Goal: Task Accomplishment & Management: Complete application form

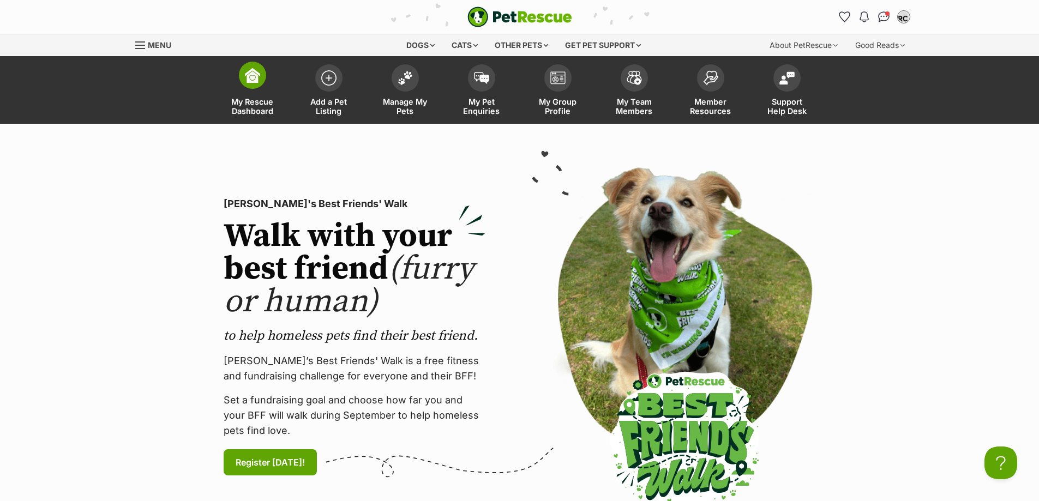
click at [269, 80] on link "My Rescue Dashboard" at bounding box center [252, 91] width 76 height 65
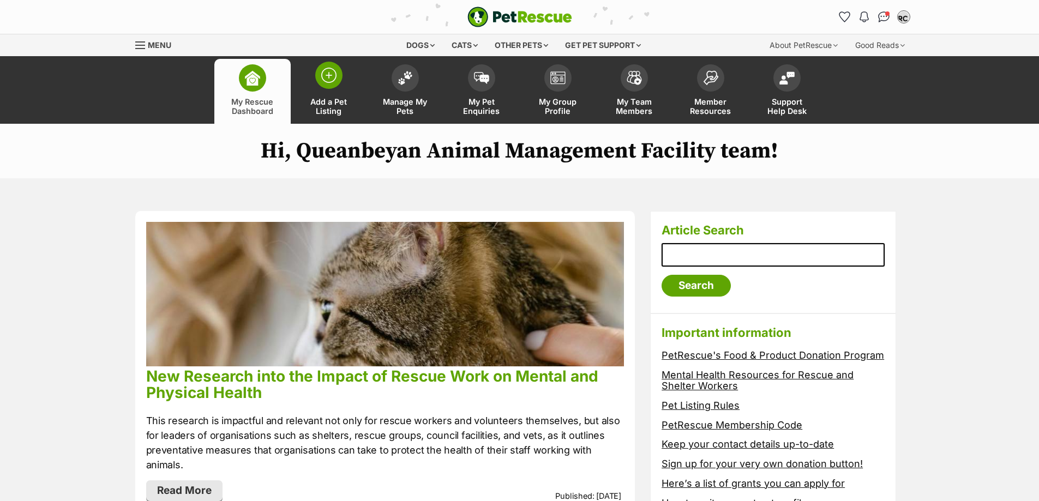
click at [330, 81] on img at bounding box center [328, 75] width 15 height 15
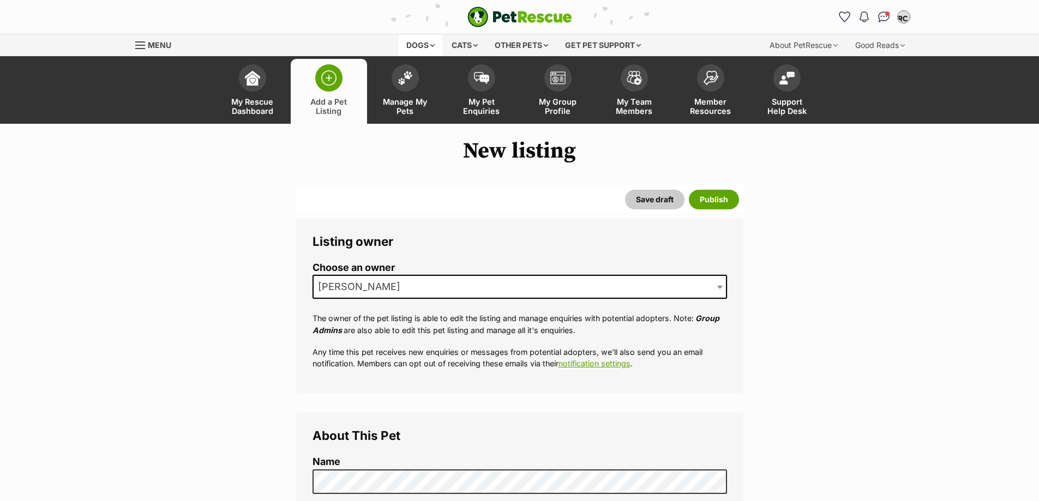
click at [420, 47] on div "Dogs" at bounding box center [421, 45] width 44 height 22
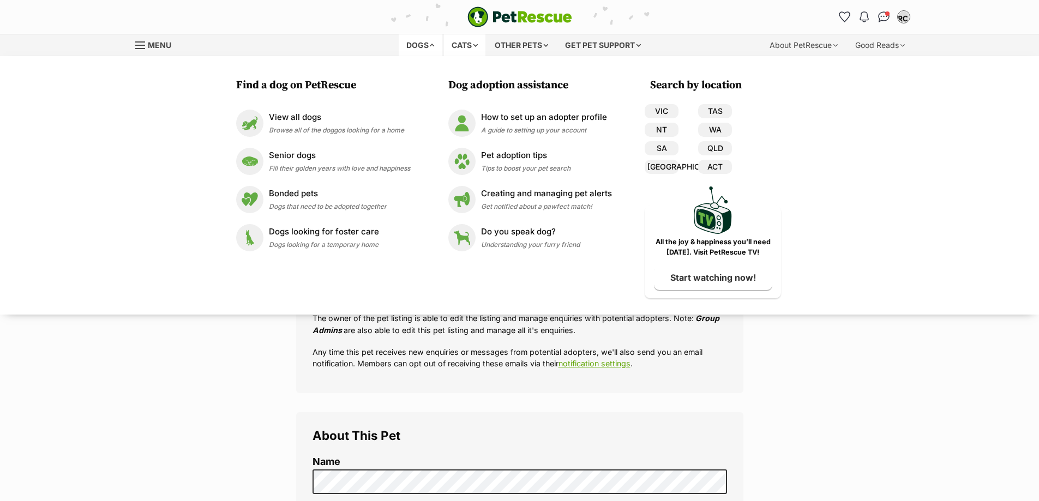
click at [474, 48] on div "Cats" at bounding box center [464, 45] width 41 height 22
click at [552, 52] on div "Other pets" at bounding box center [521, 45] width 69 height 22
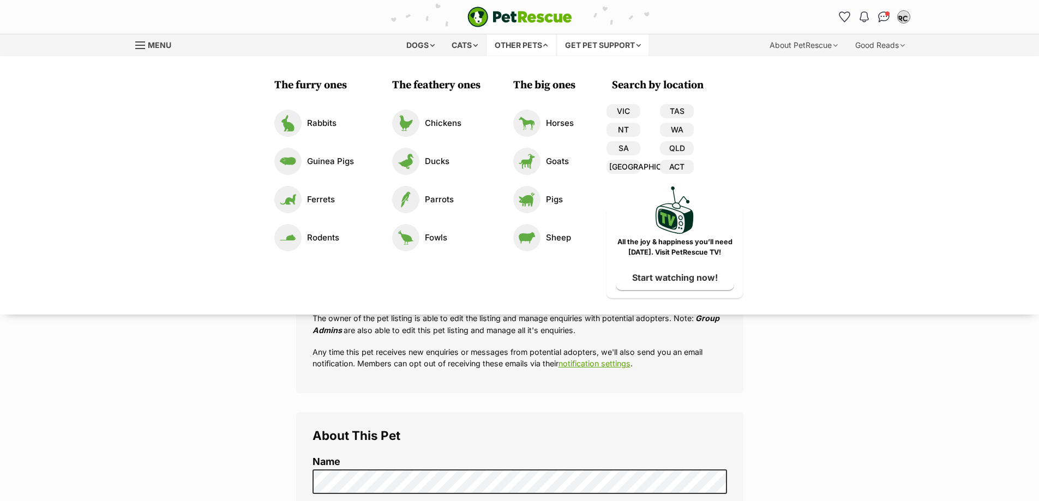
click at [611, 40] on div "Get pet support" at bounding box center [602, 45] width 91 height 22
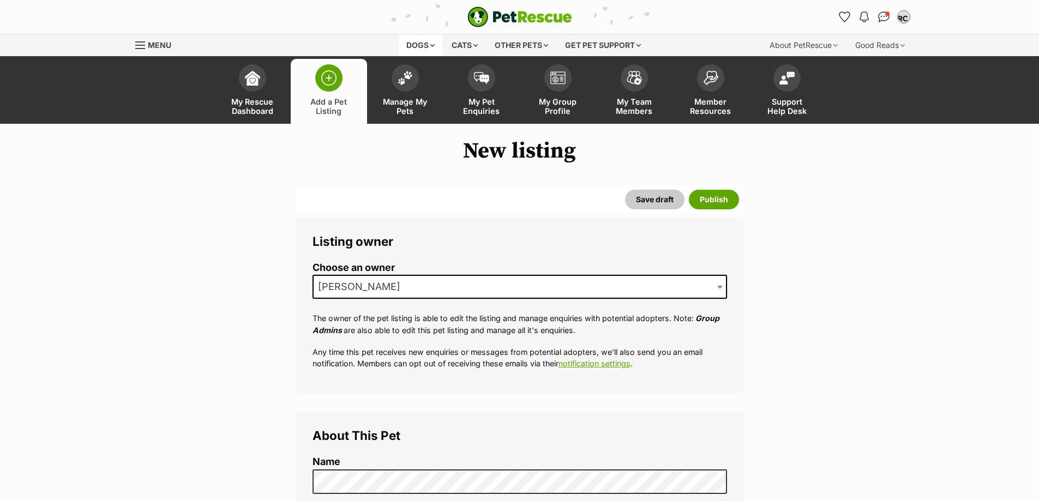
click at [403, 37] on div "Dogs" at bounding box center [421, 45] width 44 height 22
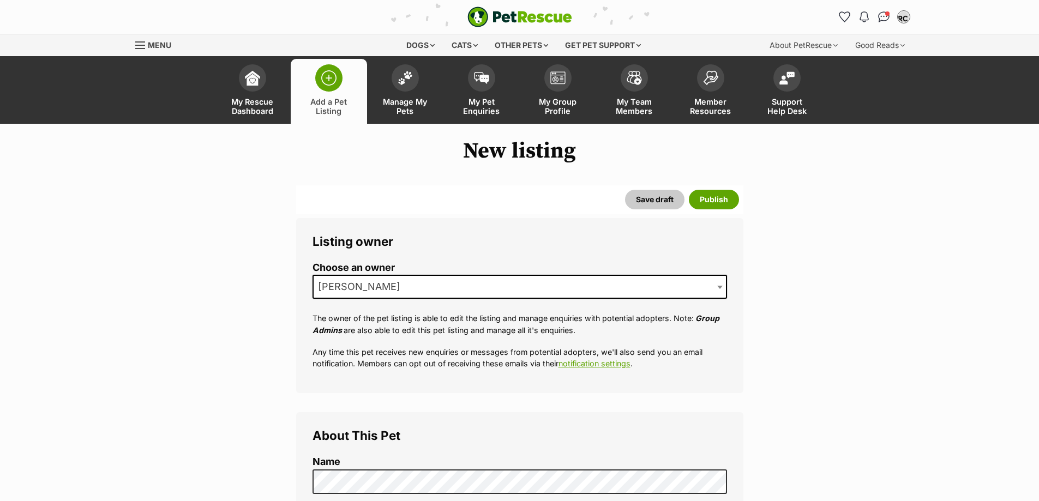
click at [161, 46] on span "Menu" at bounding box center [159, 44] width 23 height 9
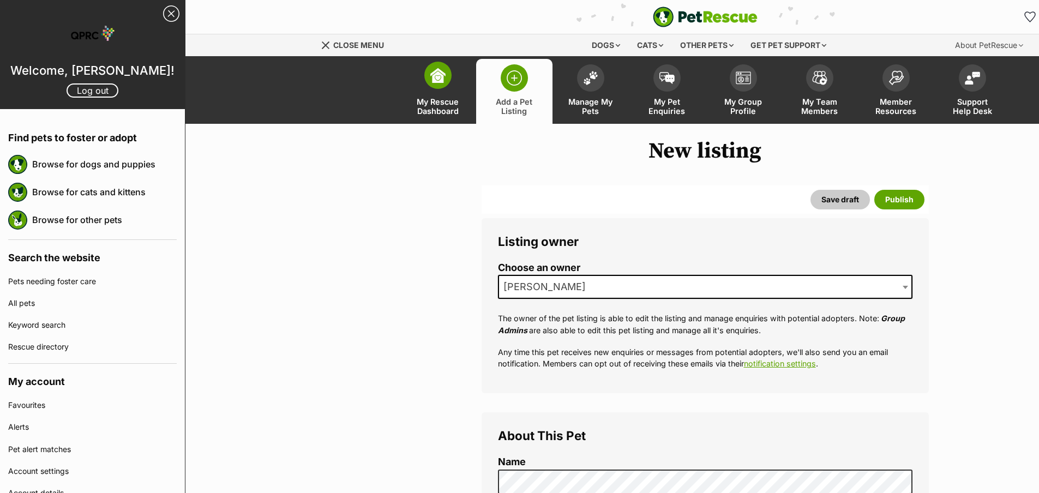
click at [454, 85] on link "My Rescue Dashboard" at bounding box center [438, 91] width 76 height 65
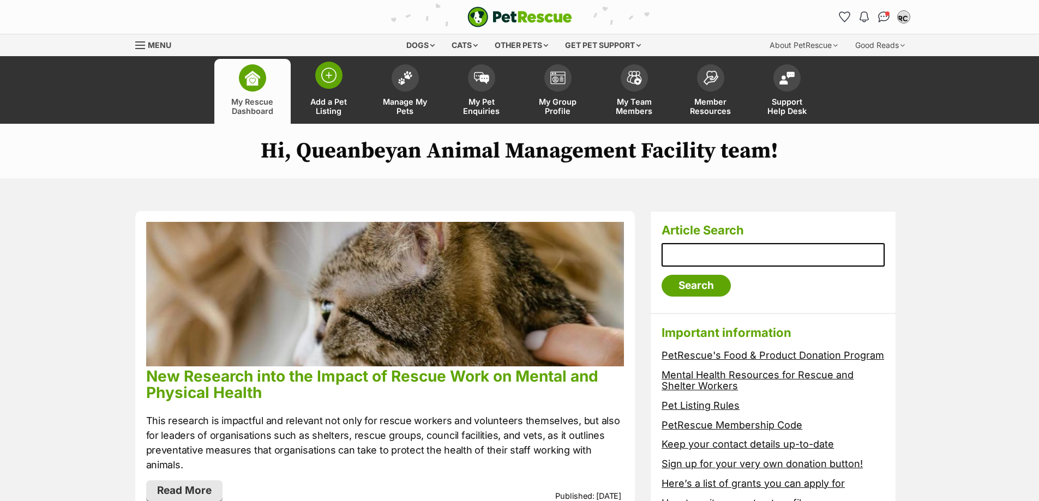
click at [347, 92] on link "Add a Pet Listing" at bounding box center [329, 91] width 76 height 65
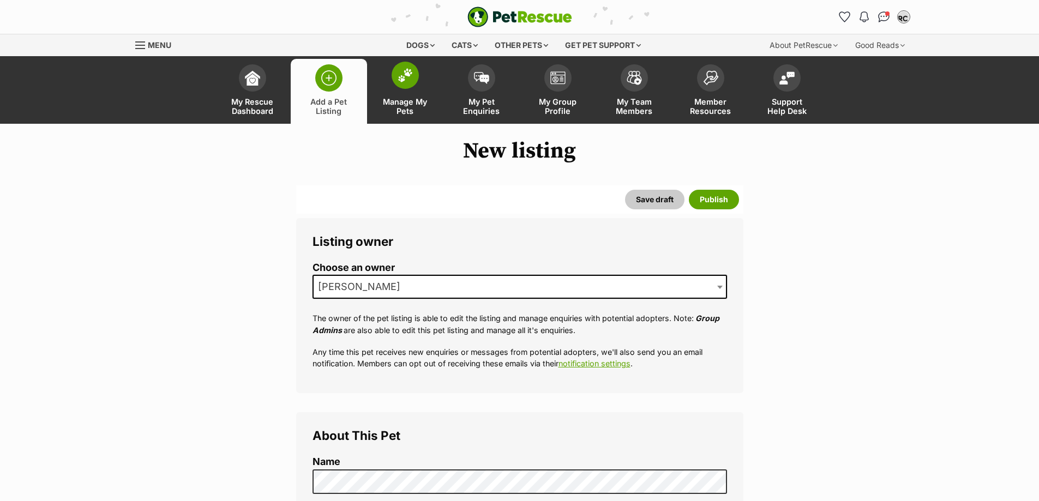
click at [405, 77] on img at bounding box center [405, 75] width 15 height 14
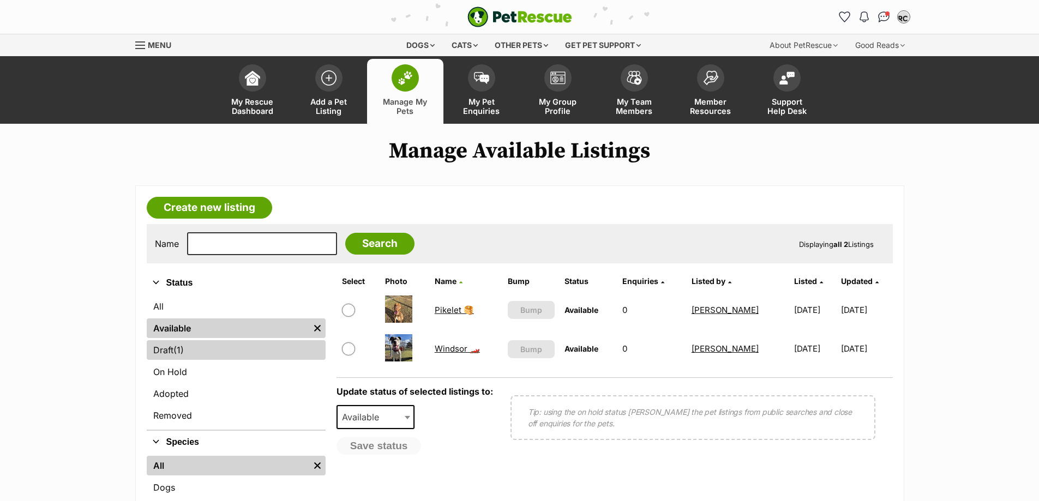
click at [188, 351] on link "Draft (1) Items" at bounding box center [236, 350] width 179 height 20
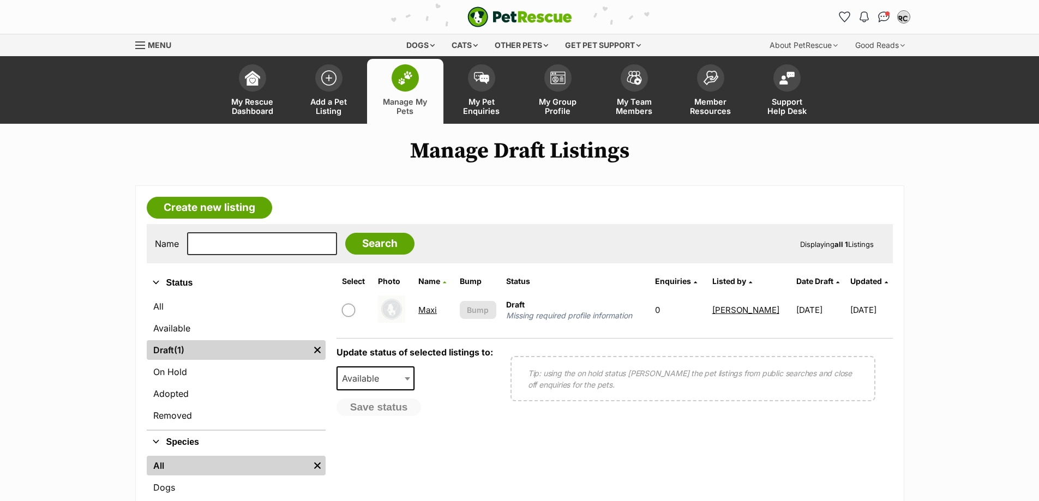
click at [411, 311] on td at bounding box center [394, 310] width 40 height 38
click at [425, 311] on link "Maxi" at bounding box center [427, 310] width 19 height 10
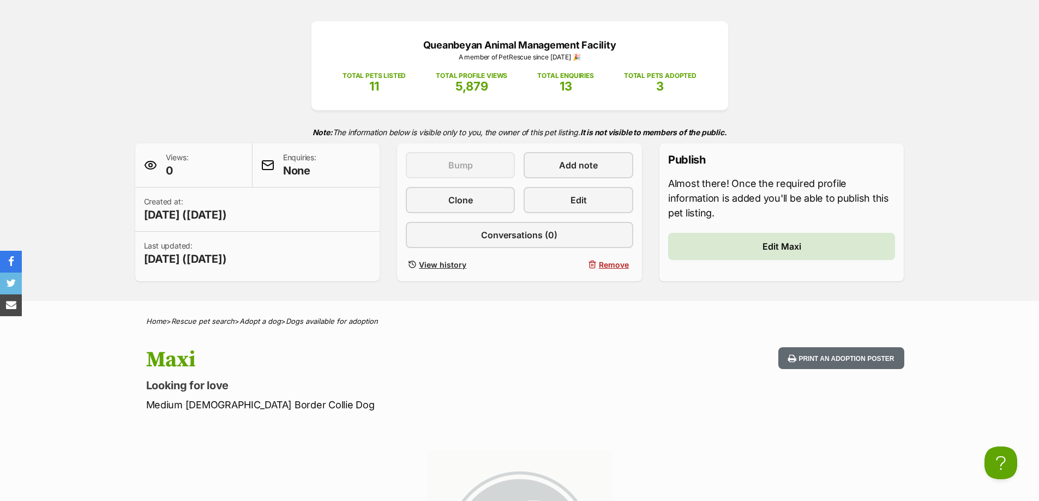
scroll to position [109, 0]
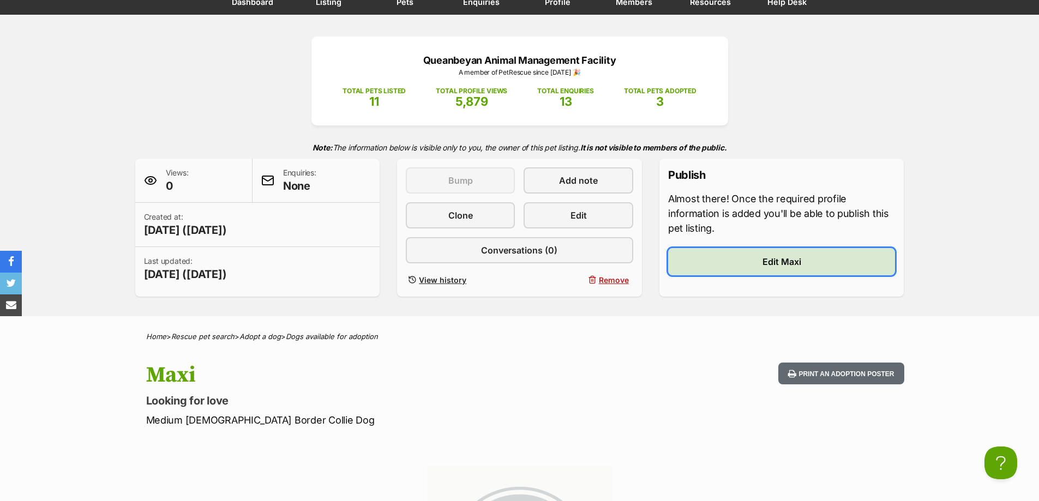
click at [733, 257] on link "Edit Maxi" at bounding box center [781, 261] width 227 height 27
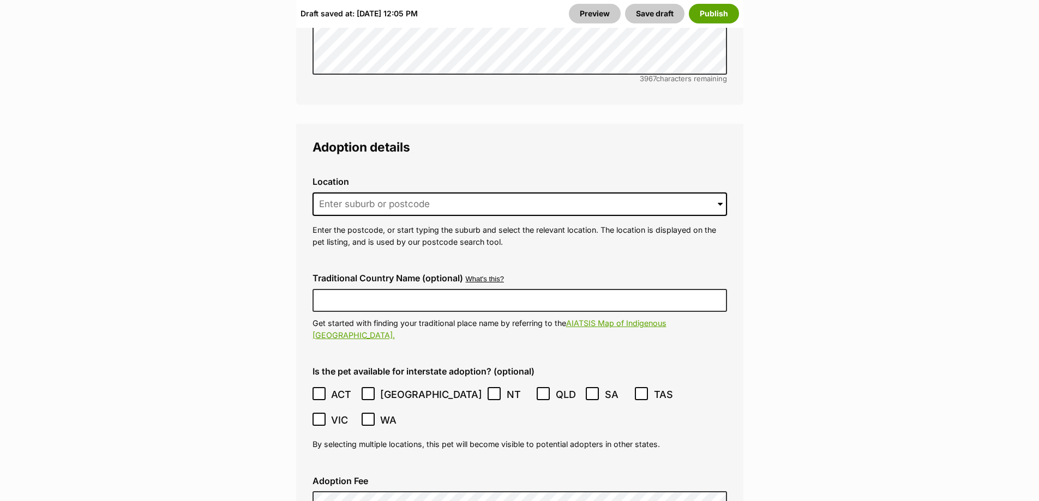
scroll to position [2672, 0]
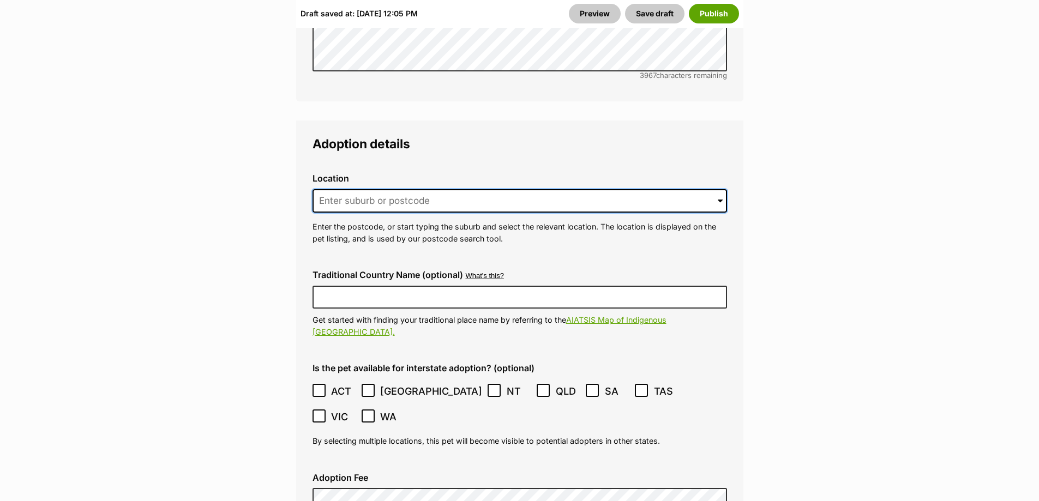
click at [708, 189] on input at bounding box center [519, 201] width 414 height 24
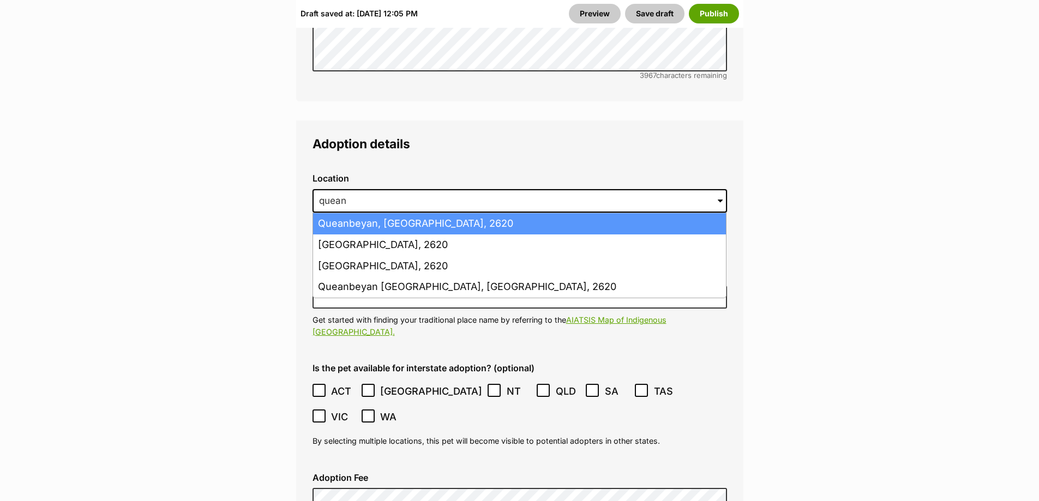
click at [561, 213] on li "Queanbeyan, New South Wales, 2620" at bounding box center [519, 223] width 413 height 21
type input "Queanbeyan, New South Wales, 2620"
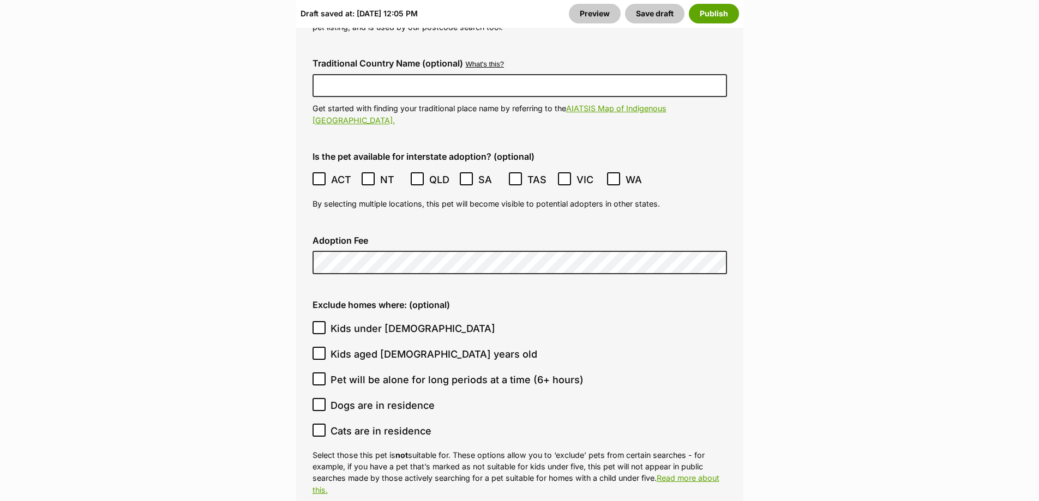
scroll to position [2890, 0]
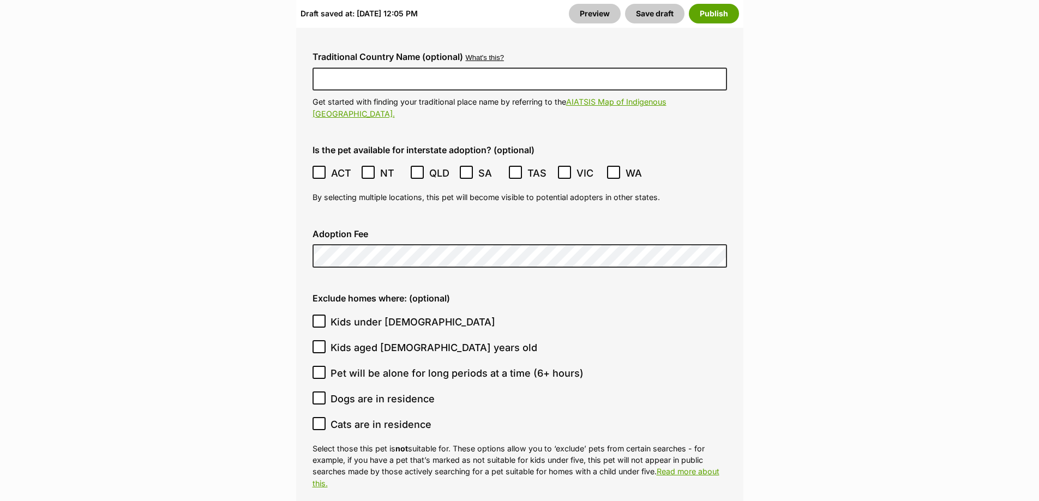
click at [361, 340] on span "Kids aged 6-12 years old" at bounding box center [433, 347] width 207 height 15
click at [326, 340] on input "Kids aged 6-12 years old" at bounding box center [318, 346] width 13 height 13
checkbox input "true"
click at [362, 315] on span "Kids under 5 years old" at bounding box center [412, 322] width 165 height 15
click at [326, 315] on input "Kids under 5 years old" at bounding box center [318, 321] width 13 height 13
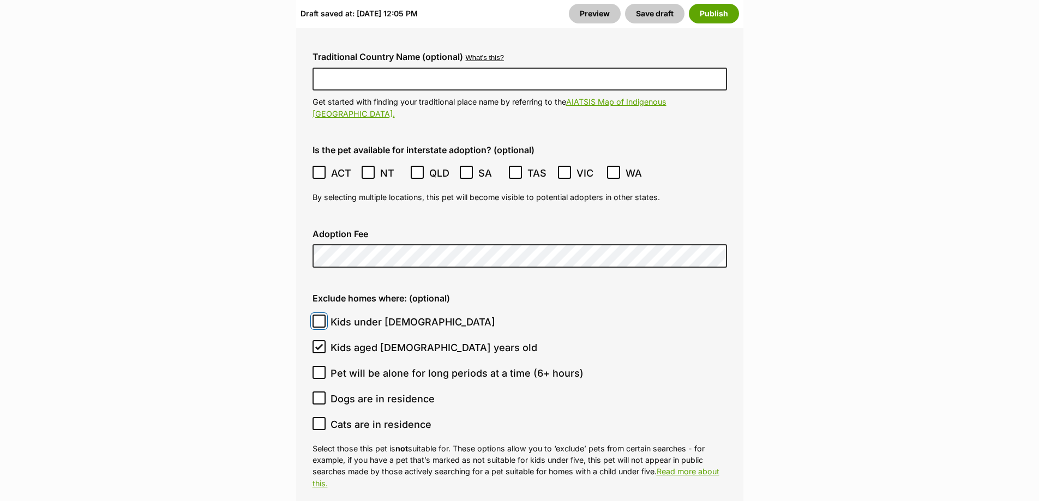
checkbox input "true"
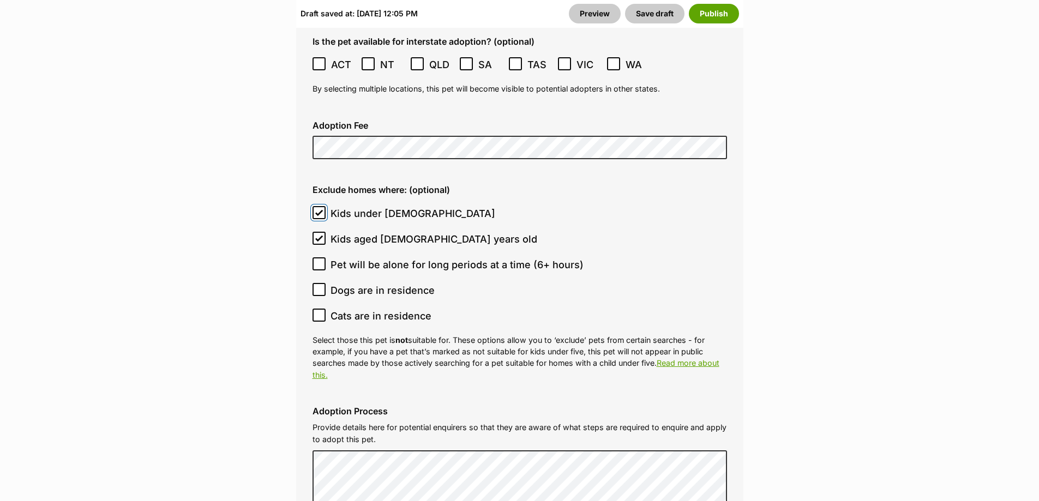
scroll to position [2999, 0]
click at [369, 308] on span "Cats are in residence" at bounding box center [380, 315] width 101 height 15
click at [326, 308] on input "Cats are in residence" at bounding box center [318, 314] width 13 height 13
checkbox input "true"
click at [601, 334] on p "Select those this pet is not suitable for. These options allow you to ‘exclude’…" at bounding box center [519, 357] width 414 height 46
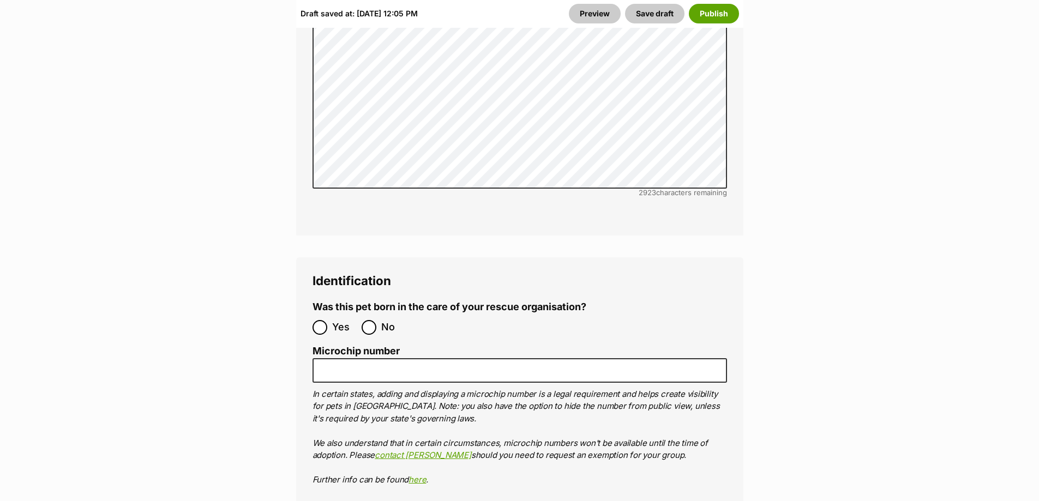
scroll to position [3817, 0]
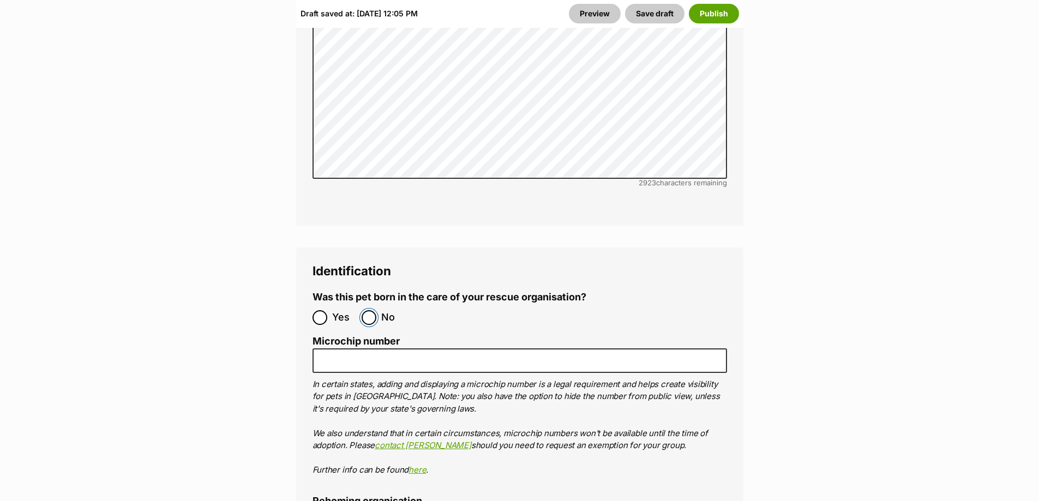
click at [372, 310] on input "No" at bounding box center [369, 317] width 15 height 15
radio input "true"
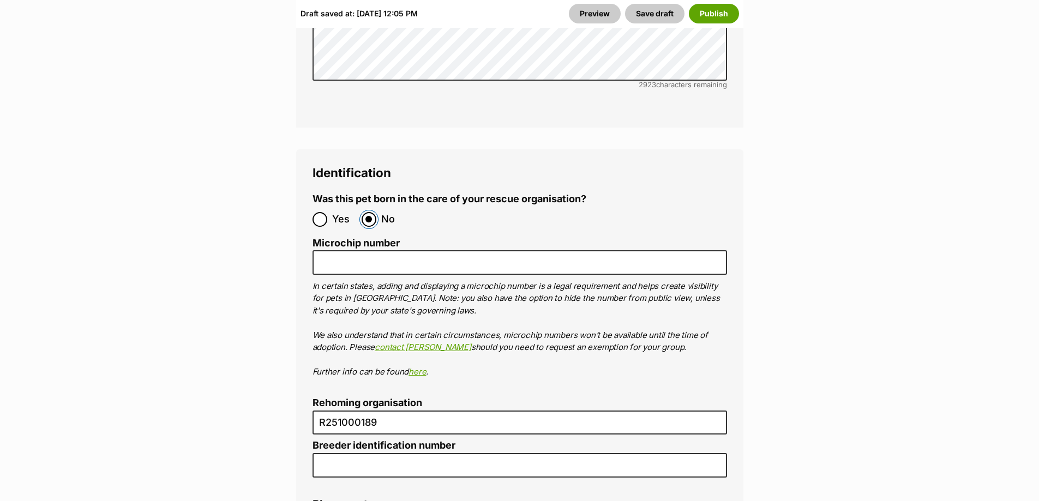
scroll to position [3926, 0]
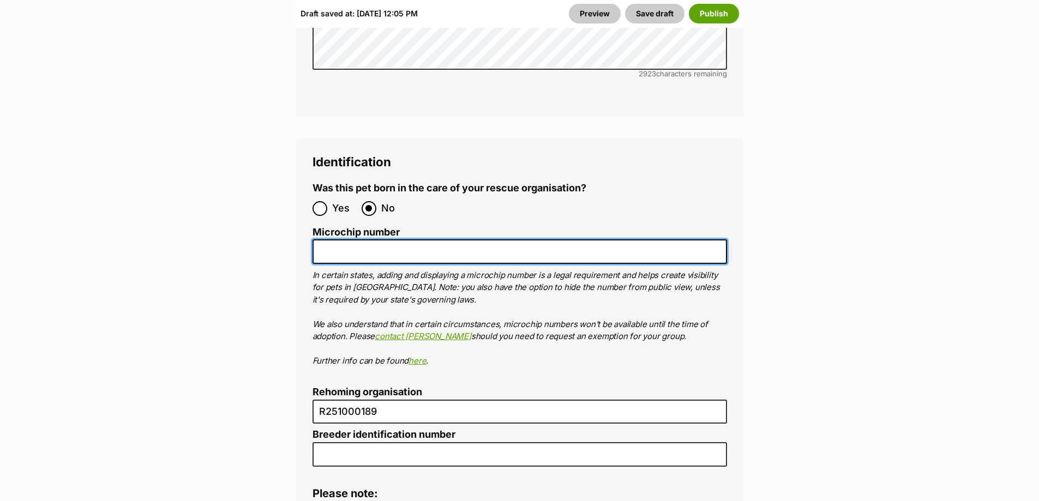
click at [385, 239] on input "Microchip number" at bounding box center [519, 251] width 414 height 25
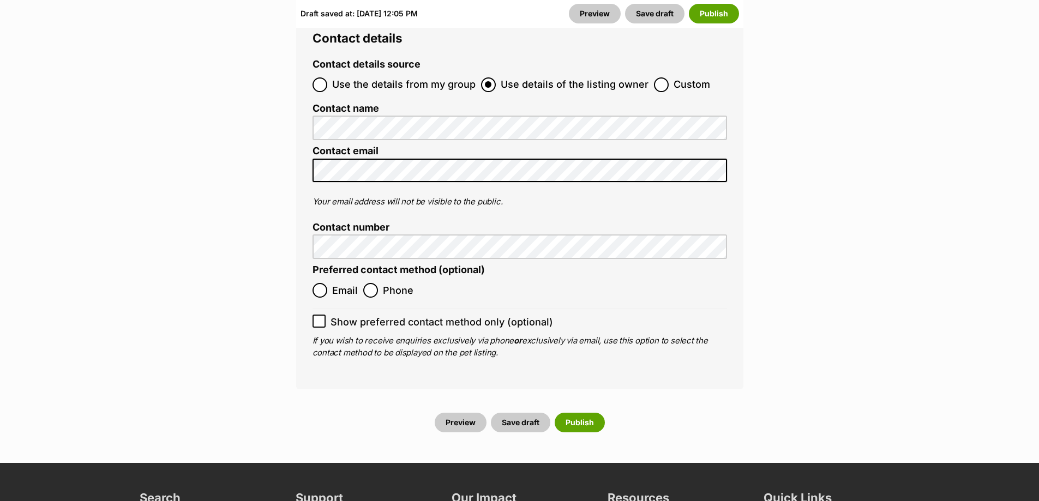
scroll to position [4526, 0]
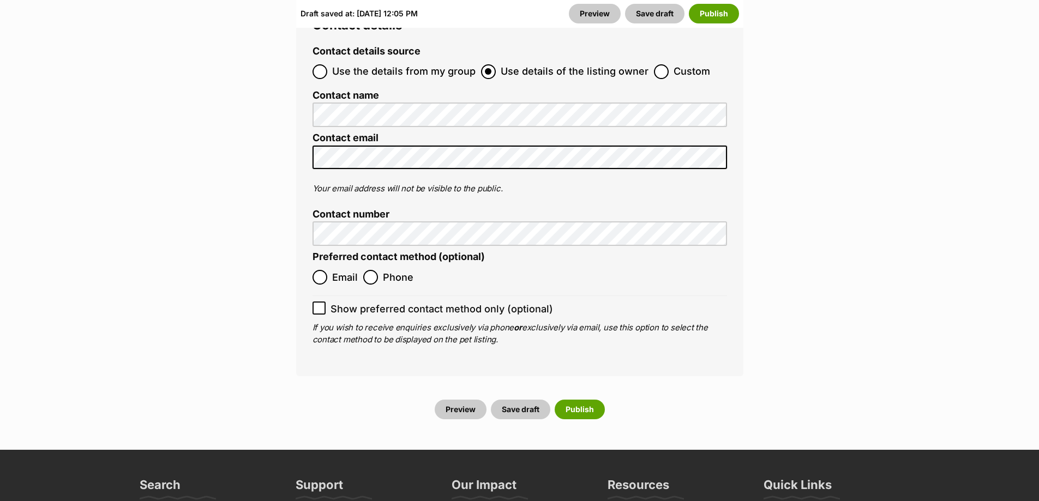
type input "991003001950122"
click at [336, 270] on span "Email" at bounding box center [345, 277] width 26 height 15
click at [327, 270] on input "Email" at bounding box center [319, 277] width 15 height 15
radio input "true"
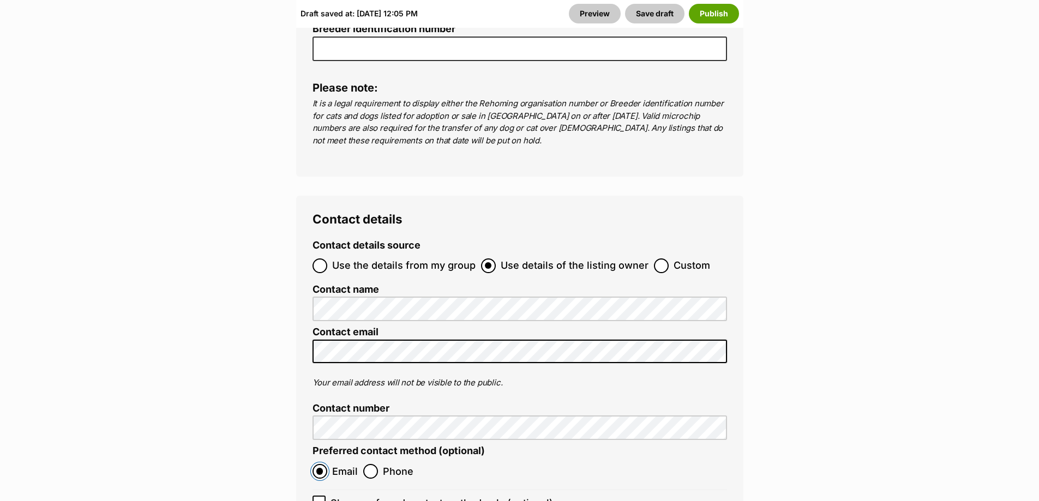
scroll to position [4308, 0]
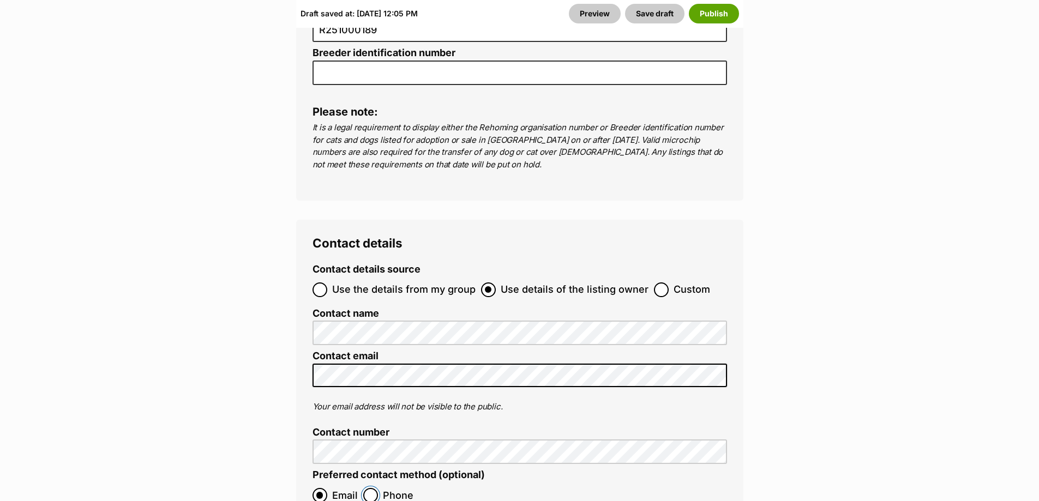
click at [370, 488] on input "Phone" at bounding box center [370, 495] width 15 height 15
radio input "true"
click at [338, 488] on span "Email" at bounding box center [345, 495] width 26 height 15
click at [327, 488] on input "Email" at bounding box center [319, 495] width 15 height 15
radio input "true"
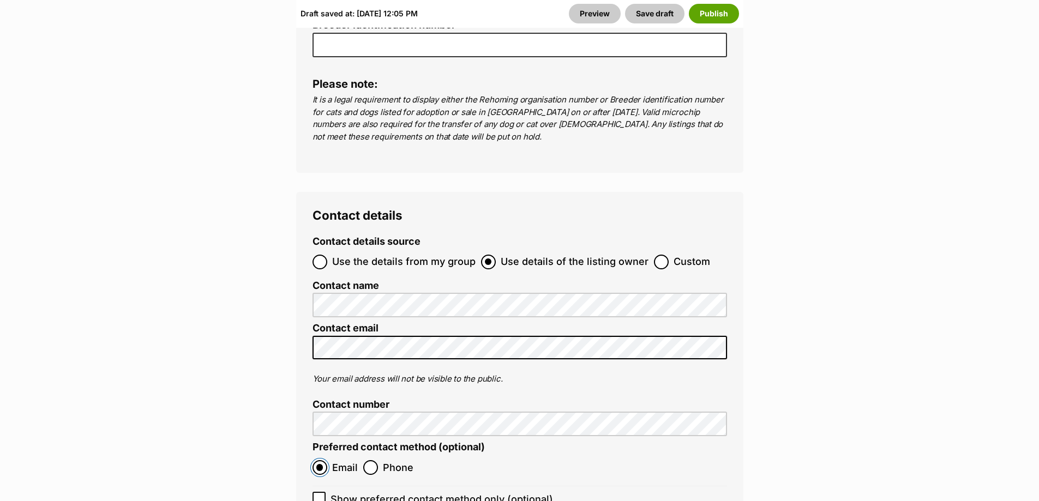
scroll to position [4363, 0]
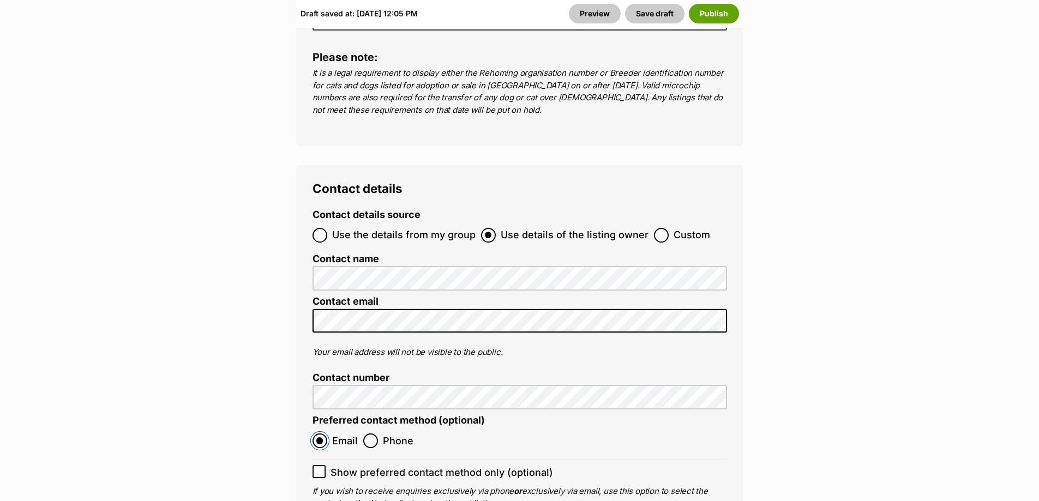
click at [314, 434] on input "Email" at bounding box center [319, 441] width 15 height 15
drag, startPoint x: 321, startPoint y: 382, endPoint x: 327, endPoint y: 375, distance: 9.3
click at [322, 434] on input "Email" at bounding box center [319, 441] width 15 height 15
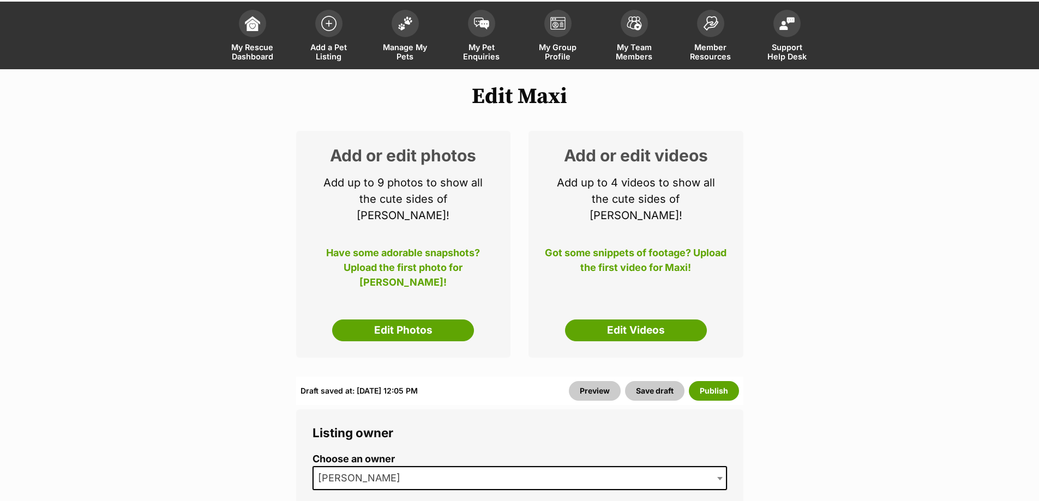
scroll to position [0, 0]
